Goal: Task Accomplishment & Management: Use online tool/utility

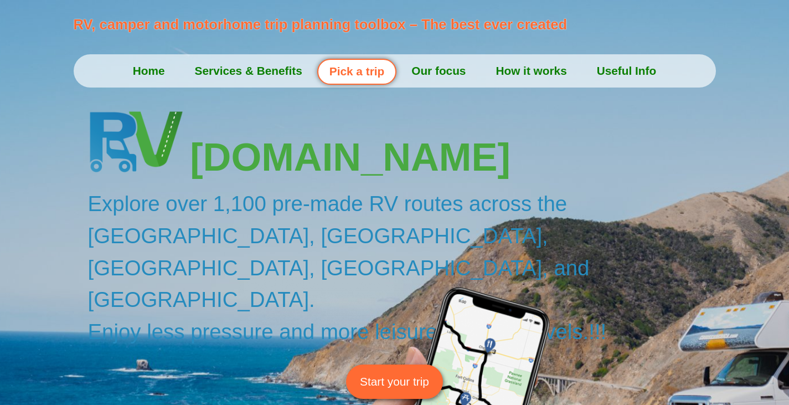
click at [531, 70] on link "How it works" at bounding box center [530, 71] width 101 height 28
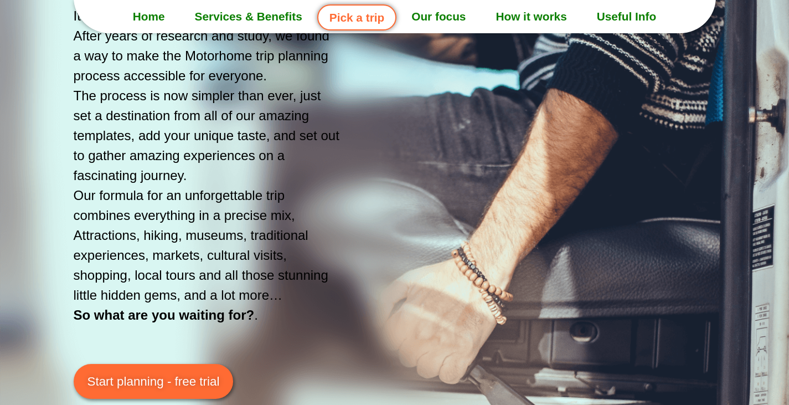
scroll to position [1965, 0]
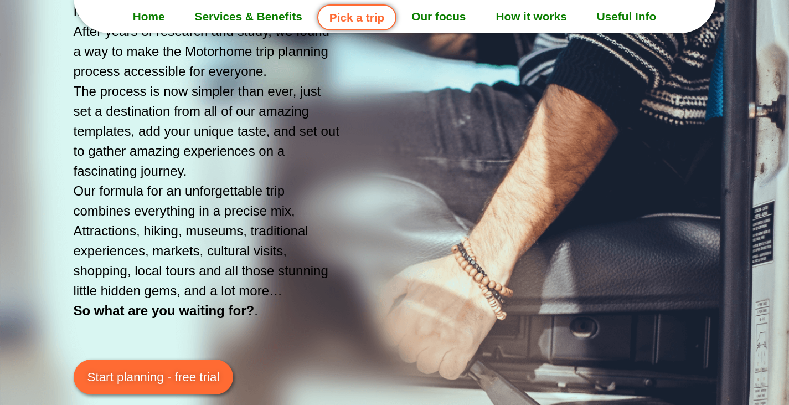
click at [161, 376] on span "Start planning - free trial" at bounding box center [153, 376] width 132 height 19
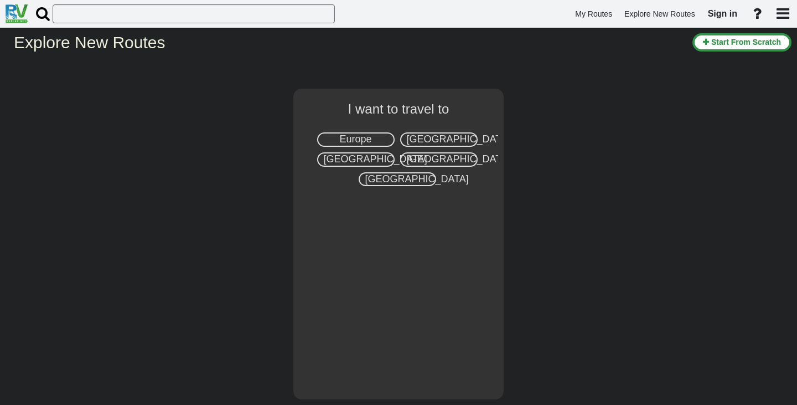
click at [437, 143] on span "[GEOGRAPHIC_DATA]" at bounding box center [458, 138] width 103 height 11
select select "number:2"
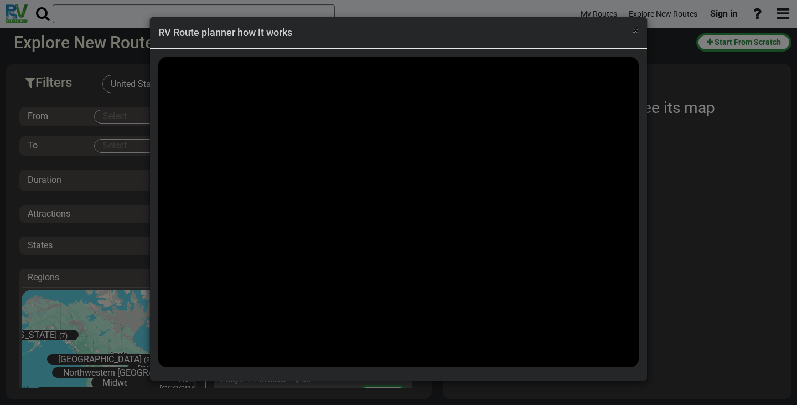
click at [638, 31] on span "×" at bounding box center [636, 29] width 6 height 13
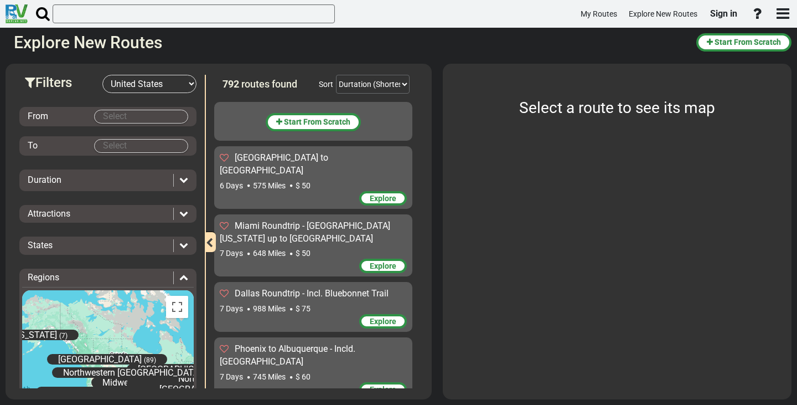
scroll to position [3, 0]
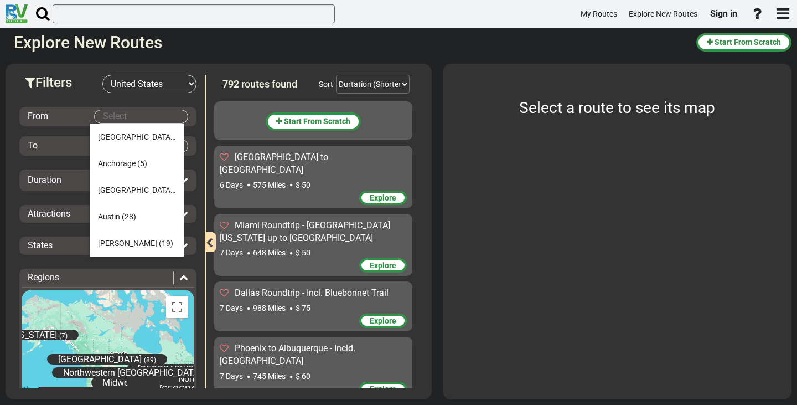
click at [120, 118] on body "My Routes Explore New Routes Sign in ×" at bounding box center [398, 202] width 797 height 405
click at [118, 186] on span "[GEOGRAPHIC_DATA]" at bounding box center [136, 189] width 77 height 9
type input "[GEOGRAPHIC_DATA]"
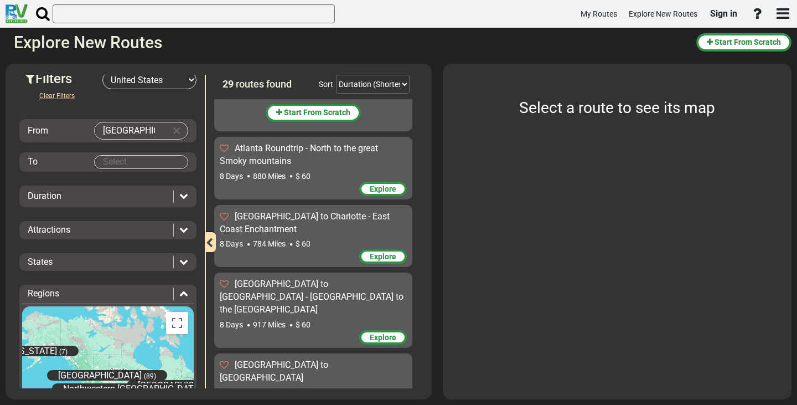
scroll to position [0, 0]
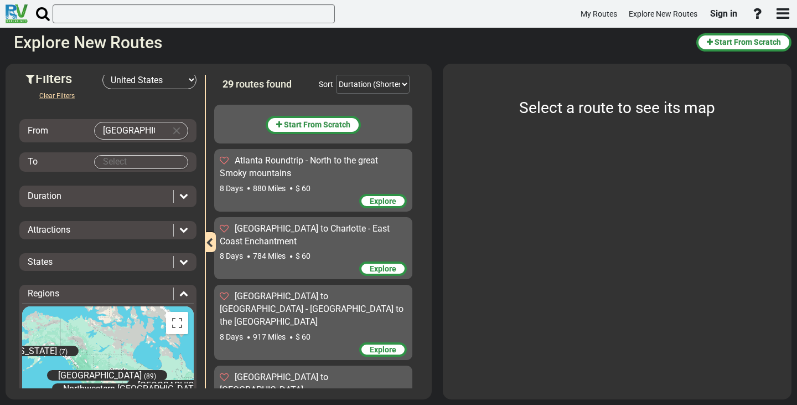
click at [264, 187] on span "880 Miles" at bounding box center [269, 188] width 33 height 9
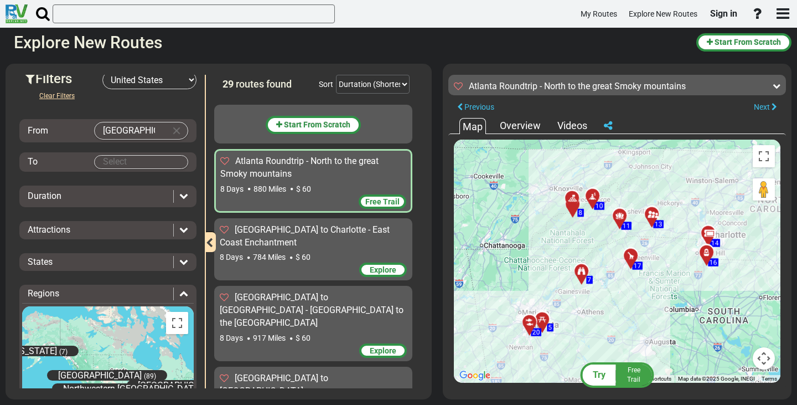
click at [571, 131] on div "Videos" at bounding box center [572, 125] width 35 height 14
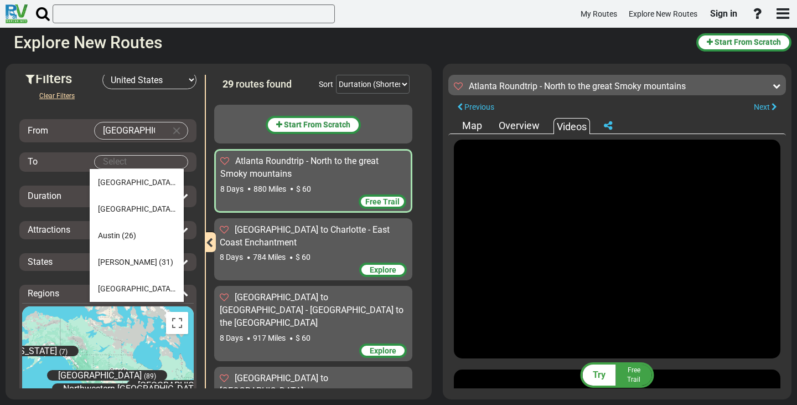
click at [138, 161] on body "My Routes Explore New Routes Sign in ×" at bounding box center [398, 202] width 797 height 405
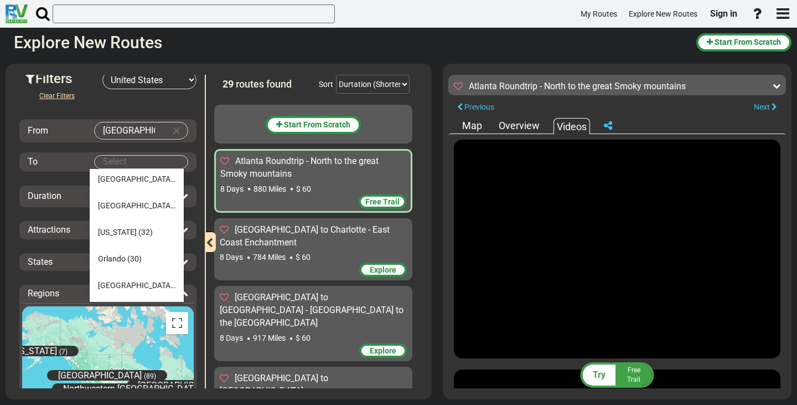
scroll to position [396, 0]
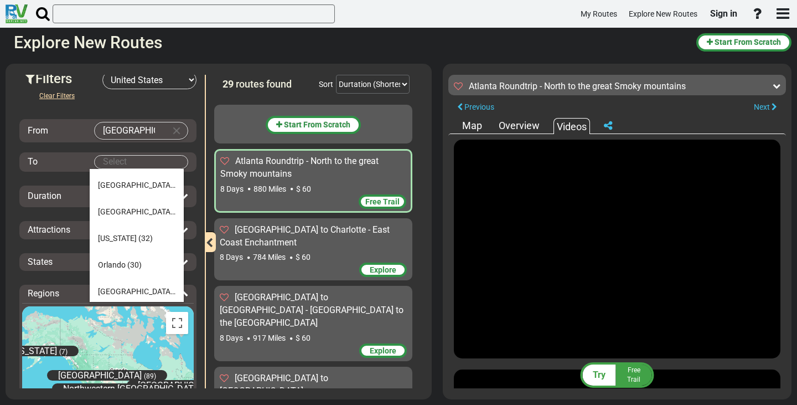
click at [136, 244] on li "[US_STATE] (32)" at bounding box center [137, 238] width 94 height 27
type input "[US_STATE]"
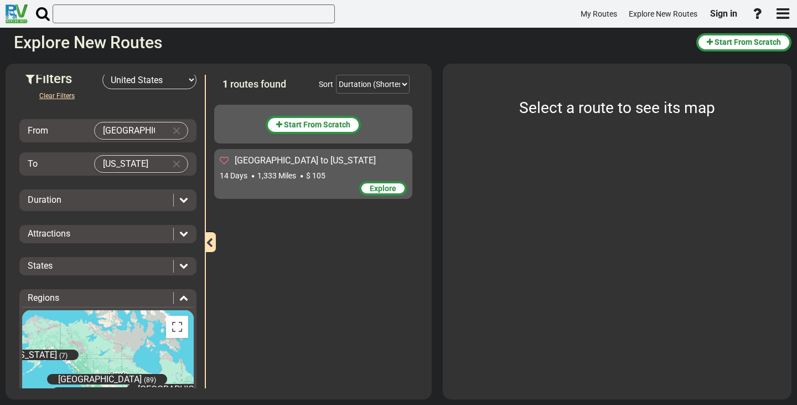
click at [384, 185] on span "Explore" at bounding box center [383, 188] width 27 height 9
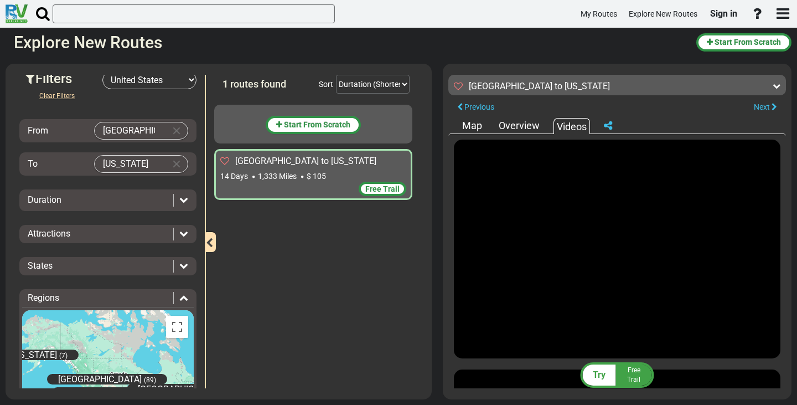
click at [477, 125] on div "Map" at bounding box center [471, 125] width 25 height 14
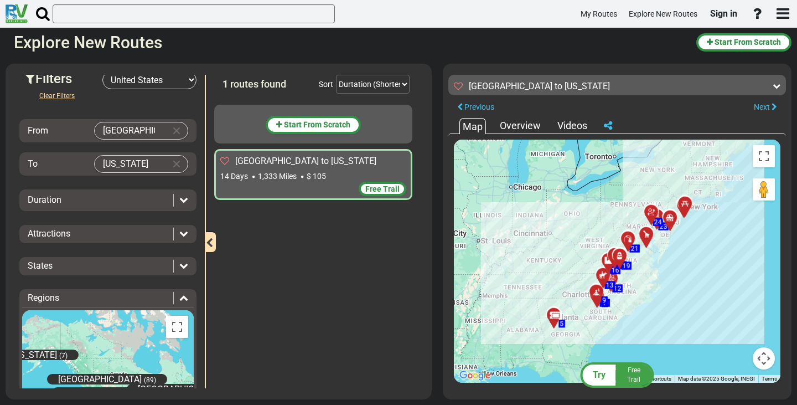
click at [179, 236] on icon at bounding box center [183, 233] width 9 height 9
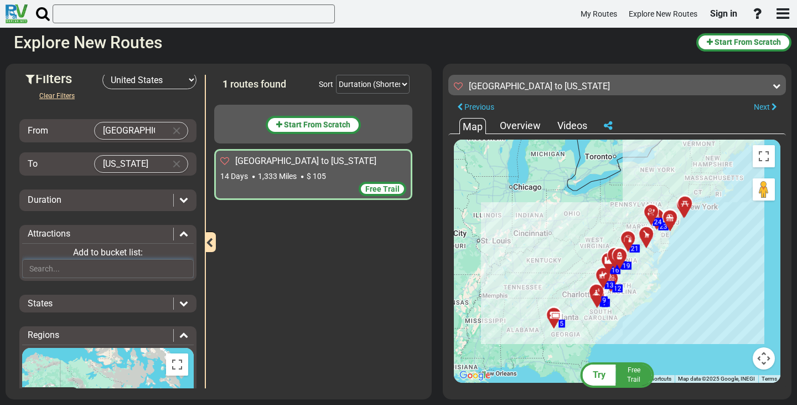
click at [142, 270] on input "text" at bounding box center [108, 268] width 172 height 19
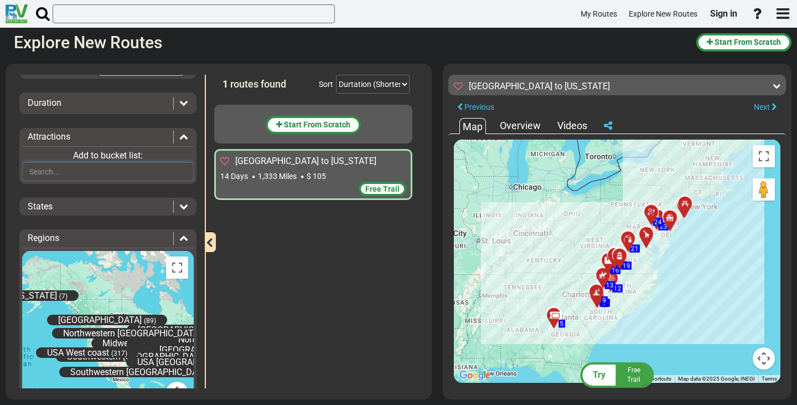
scroll to position [103, 0]
